Goal: Transaction & Acquisition: Purchase product/service

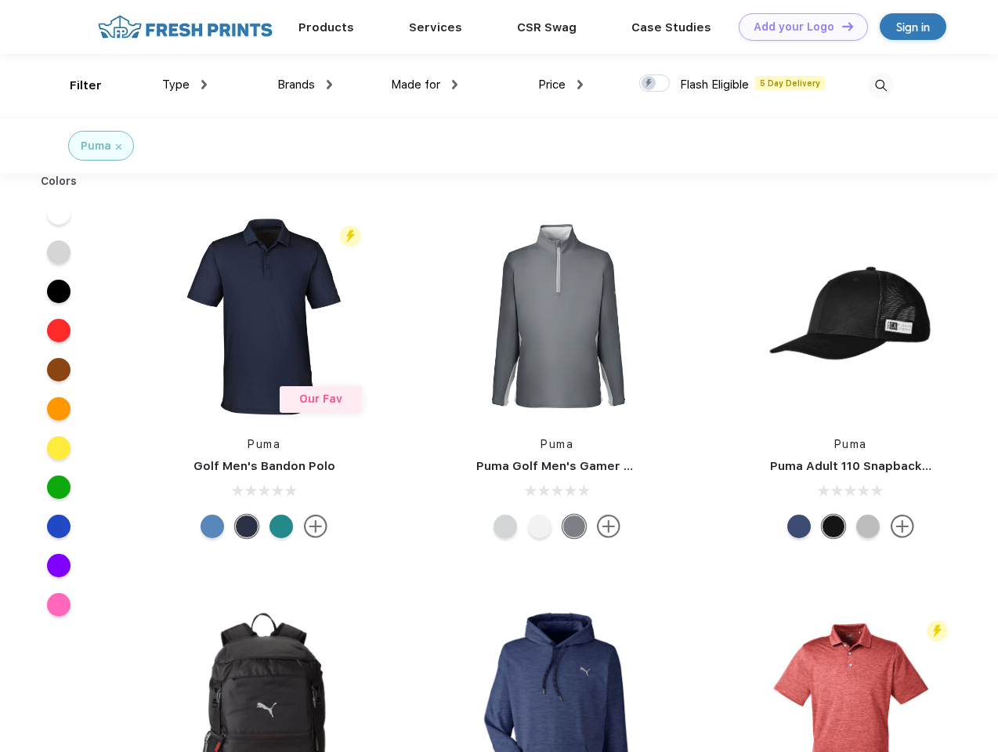
scroll to position [1, 0]
click at [797, 27] on link "Add your Logo Design Tool" at bounding box center [802, 26] width 129 height 27
click at [0, 0] on div "Design Tool" at bounding box center [0, 0] width 0 height 0
click at [840, 26] on link "Add your Logo Design Tool" at bounding box center [802, 26] width 129 height 27
click at [75, 85] on div "Filter" at bounding box center [86, 86] width 32 height 18
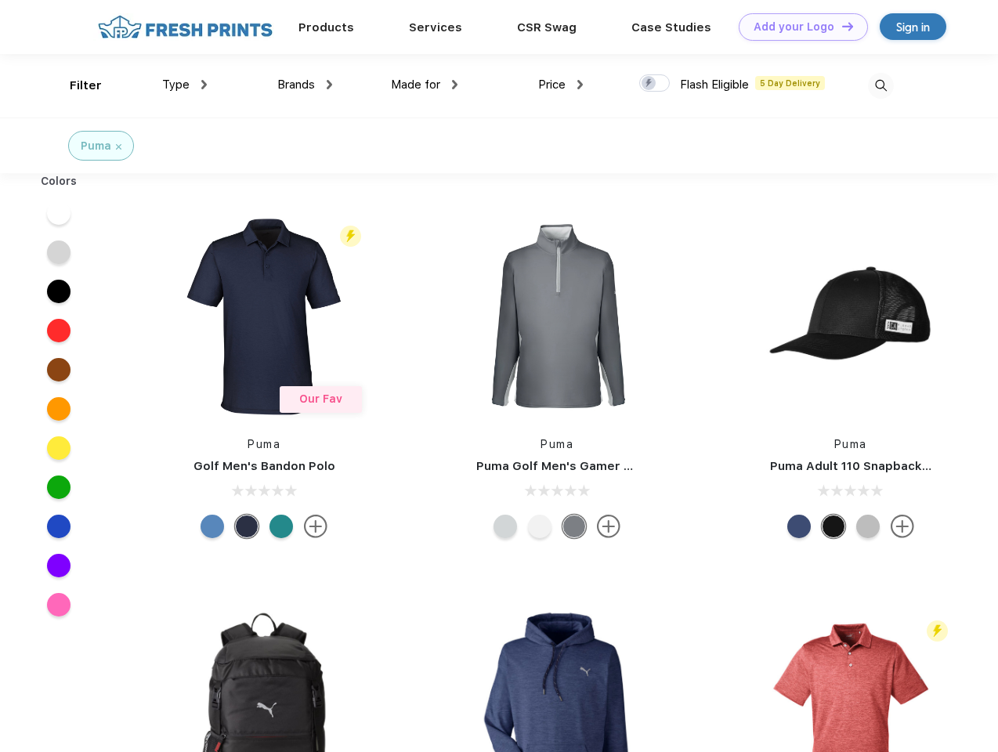
click at [185, 85] on span "Type" at bounding box center [175, 85] width 27 height 14
click at [305, 85] on span "Brands" at bounding box center [296, 85] width 38 height 14
click at [424, 85] on span "Made for" at bounding box center [415, 85] width 49 height 14
click at [561, 85] on span "Price" at bounding box center [551, 85] width 27 height 14
click at [655, 84] on div at bounding box center [654, 82] width 31 height 17
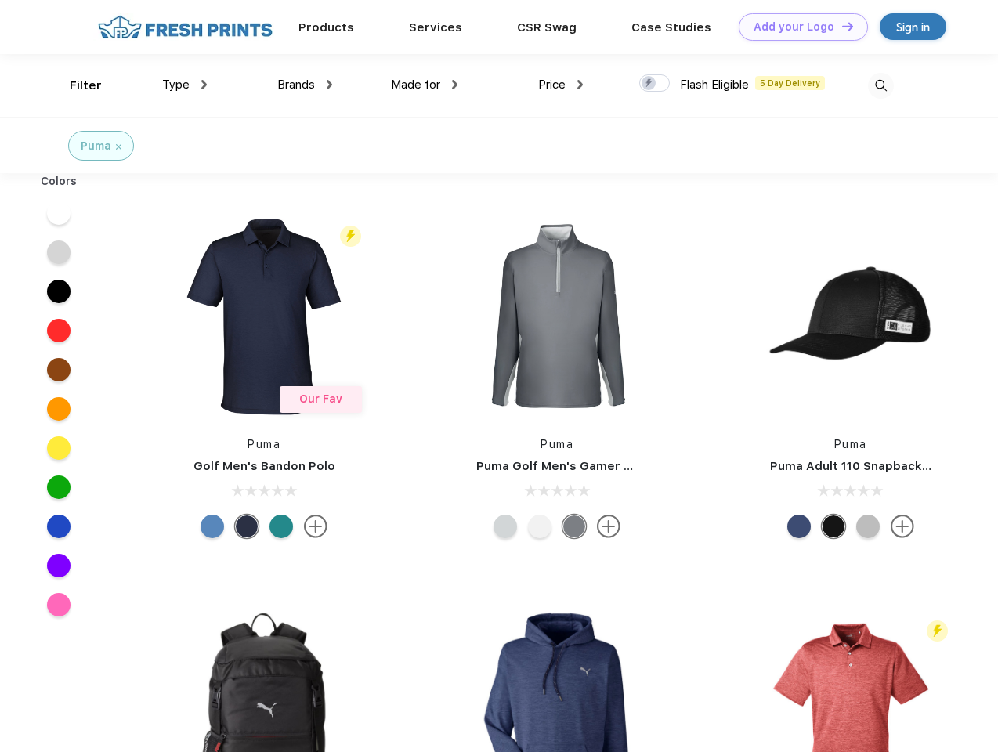
click at [649, 84] on input "checkbox" at bounding box center [644, 79] width 10 height 10
click at [880, 85] on img at bounding box center [881, 86] width 26 height 26
